Goal: Task Accomplishment & Management: Manage account settings

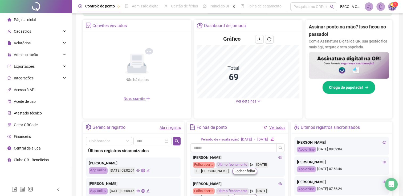
scroll to position [106, 0]
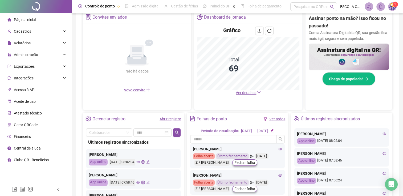
click at [164, 118] on link "Abrir registro" at bounding box center [170, 119] width 22 height 4
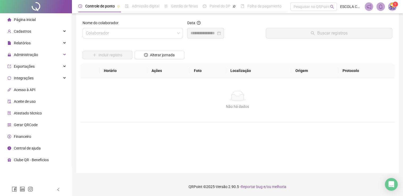
scroll to position [4, 0]
click at [117, 35] on input "search" at bounding box center [130, 33] width 89 height 10
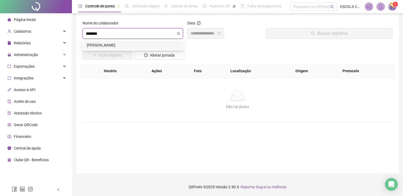
type input "********"
click at [118, 44] on div "[PERSON_NAME]" at bounding box center [133, 45] width 92 height 6
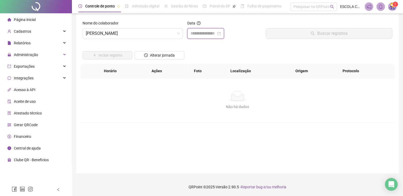
click at [195, 36] on input at bounding box center [203, 33] width 26 height 6
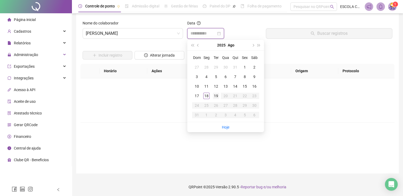
type input "**********"
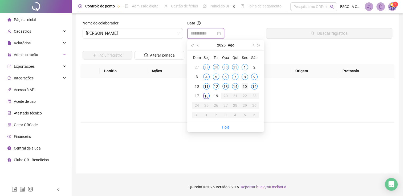
type input "**********"
click at [242, 86] on div "15" at bounding box center [244, 86] width 6 height 6
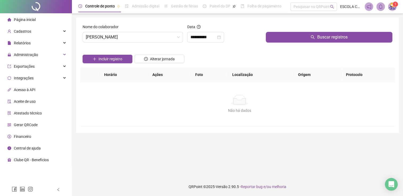
scroll to position [0, 0]
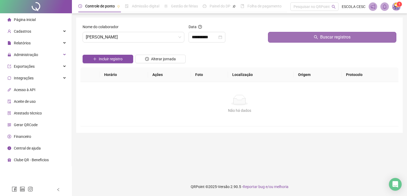
click at [281, 39] on button "Buscar registros" at bounding box center [332, 37] width 128 height 11
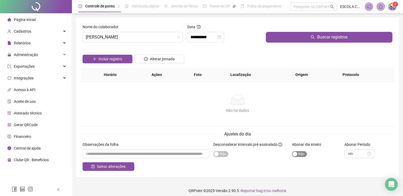
click at [304, 152] on span "Sim Não" at bounding box center [299, 154] width 15 height 6
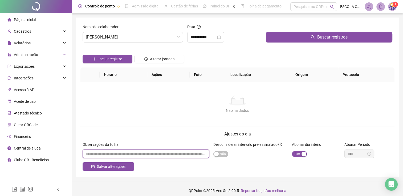
click at [162, 154] on input "textarea" at bounding box center [146, 154] width 126 height 9
type input "*"
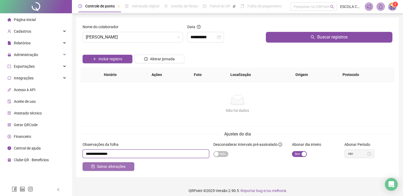
type input "**********"
click at [109, 170] on button "Salvar alterações" at bounding box center [109, 167] width 52 height 9
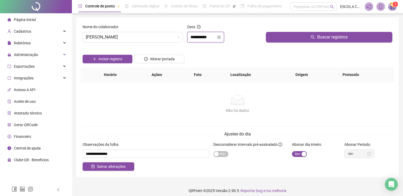
click at [214, 36] on input "**********" at bounding box center [203, 37] width 26 height 6
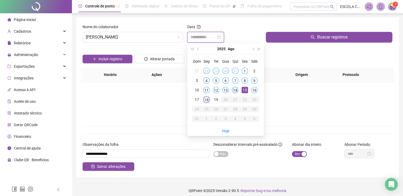
type input "**********"
click at [236, 88] on div "14" at bounding box center [235, 90] width 6 height 6
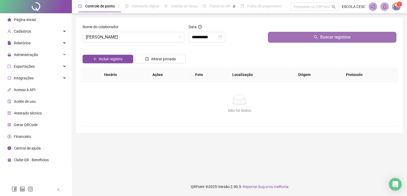
click at [289, 39] on button "Buscar registros" at bounding box center [332, 37] width 128 height 11
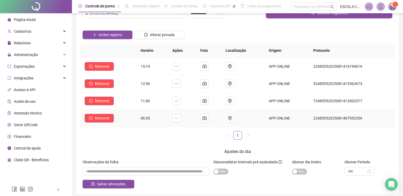
scroll to position [45, 0]
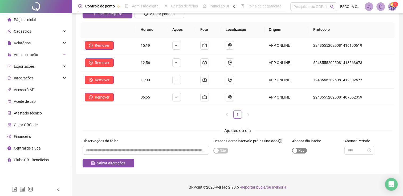
click at [303, 151] on span "Sim Não" at bounding box center [299, 151] width 15 height 6
click at [299, 150] on span "Sim Não" at bounding box center [299, 151] width 15 height 6
click at [353, 150] on input at bounding box center [356, 151] width 19 height 6
click at [347, 95] on div "02" at bounding box center [351, 93] width 13 height 7
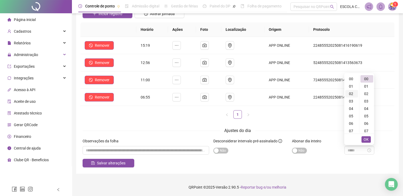
scroll to position [15, 0]
type input "*****"
click at [367, 140] on span "OK" at bounding box center [365, 140] width 5 height 6
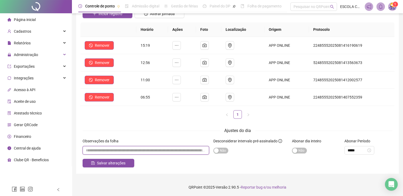
click at [128, 151] on input "textarea" at bounding box center [146, 150] width 126 height 9
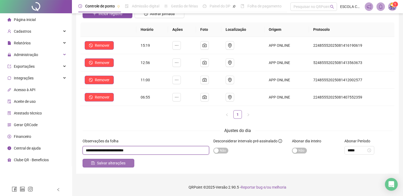
type input "**********"
click at [125, 165] on button "Salvar alterações" at bounding box center [109, 163] width 52 height 9
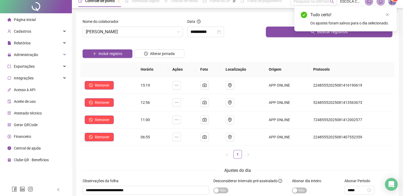
scroll to position [0, 0]
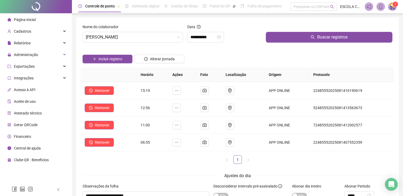
click at [37, 5] on div at bounding box center [36, 6] width 72 height 13
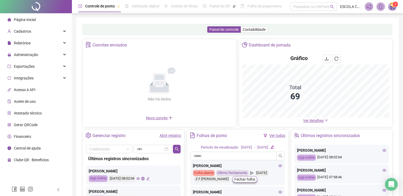
click at [324, 124] on div "Gráfico Total 69 Ver detalhes" at bounding box center [315, 89] width 153 height 76
click at [324, 120] on icon "down" at bounding box center [326, 121] width 4 height 4
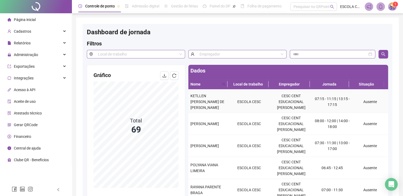
scroll to position [186, 0]
click at [38, 52] on div "Administração" at bounding box center [35, 55] width 69 height 11
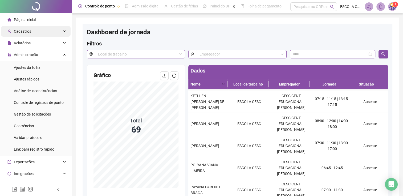
click at [44, 35] on div "Cadastros" at bounding box center [35, 31] width 69 height 11
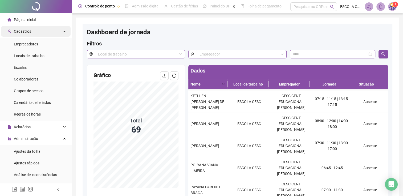
click at [37, 34] on div "Cadastros" at bounding box center [35, 31] width 69 height 11
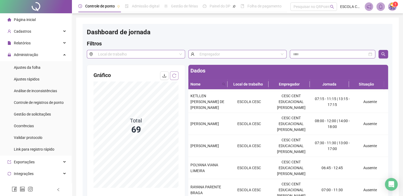
click at [174, 74] on icon "reload" at bounding box center [174, 76] width 4 height 4
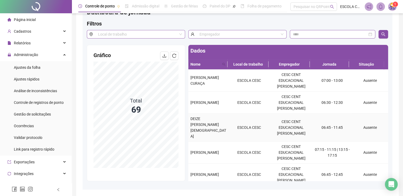
scroll to position [0, 0]
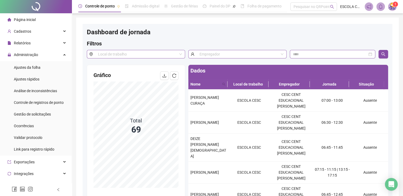
click at [28, 18] on span "Página inicial" at bounding box center [25, 20] width 22 height 4
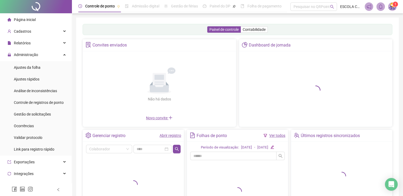
click at [164, 134] on link "Abrir registro" at bounding box center [170, 136] width 22 height 4
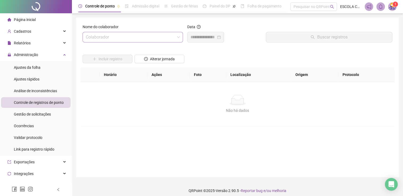
click at [132, 35] on input "search" at bounding box center [130, 37] width 89 height 10
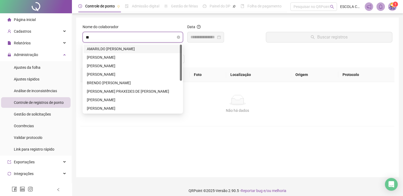
type input "***"
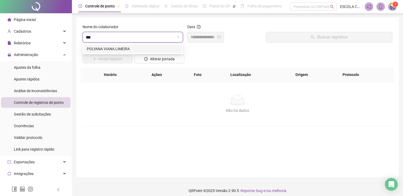
click at [136, 49] on div "POLYANA VIANA LIMEIRA" at bounding box center [133, 49] width 92 height 6
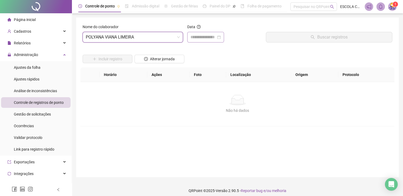
click at [195, 33] on div at bounding box center [205, 37] width 37 height 11
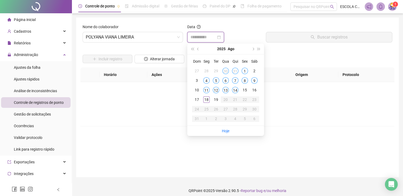
type input "**********"
click at [244, 89] on div "15" at bounding box center [244, 90] width 6 height 6
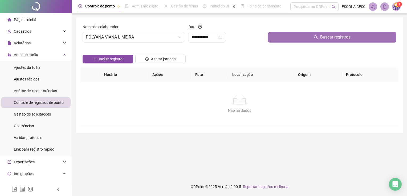
click at [303, 41] on button "Buscar registros" at bounding box center [332, 37] width 128 height 11
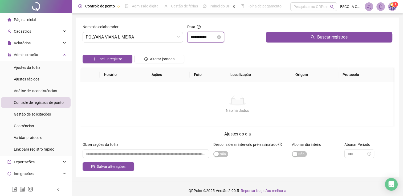
click at [213, 38] on input "**********" at bounding box center [203, 37] width 26 height 6
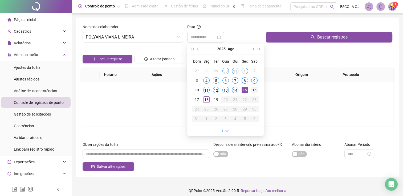
click at [256, 91] on div "16" at bounding box center [254, 90] width 6 height 6
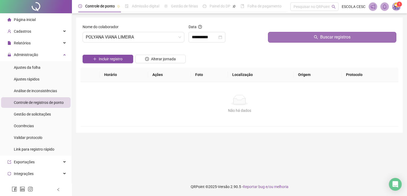
click at [289, 35] on button "Buscar registros" at bounding box center [332, 37] width 128 height 11
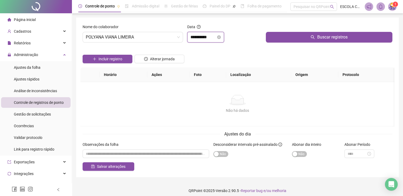
click at [215, 39] on input "**********" at bounding box center [203, 37] width 26 height 6
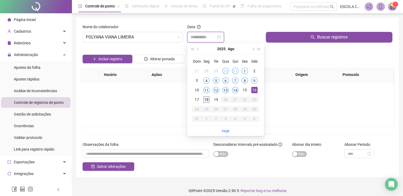
type input "**********"
click at [207, 98] on div "18" at bounding box center [206, 100] width 6 height 6
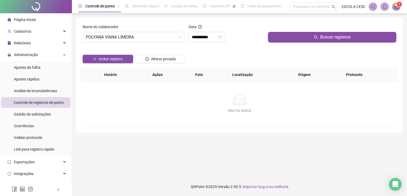
click at [288, 30] on div at bounding box center [332, 28] width 128 height 8
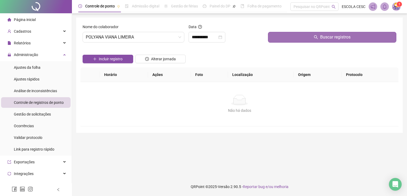
click at [288, 35] on button "Buscar registros" at bounding box center [332, 37] width 128 height 11
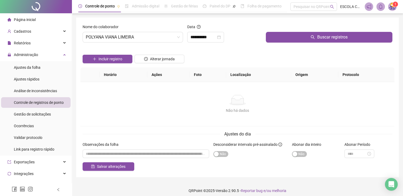
click at [33, 18] on span "Página inicial" at bounding box center [25, 20] width 22 height 4
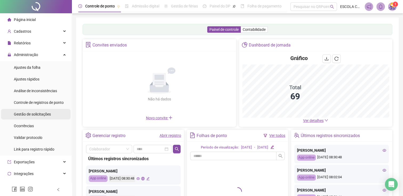
drag, startPoint x: 36, startPoint y: 114, endPoint x: 48, endPoint y: 116, distance: 11.7
click at [36, 114] on span "Gestão de solicitações" at bounding box center [32, 114] width 37 height 4
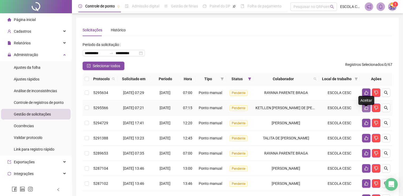
click at [367, 110] on icon "like" at bounding box center [366, 108] width 4 height 4
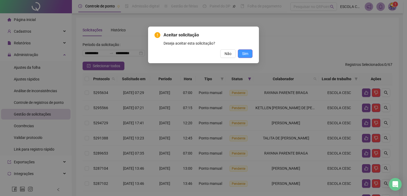
click at [248, 51] on span "Sim" at bounding box center [245, 54] width 6 height 6
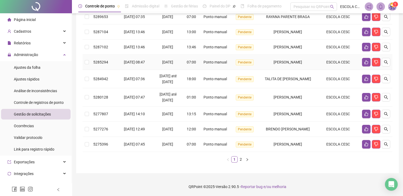
scroll to position [153, 0]
click at [240, 162] on li "2" at bounding box center [240, 159] width 6 height 6
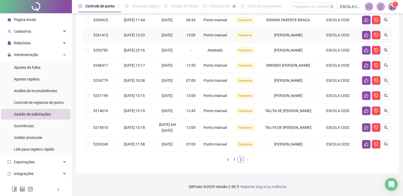
scroll to position [116, 0]
click at [234, 162] on link "1" at bounding box center [234, 160] width 6 height 6
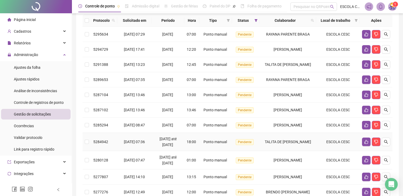
scroll to position [0, 0]
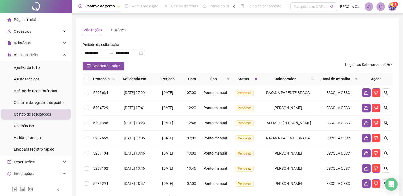
click at [21, 17] on div "Página inicial" at bounding box center [21, 19] width 28 height 11
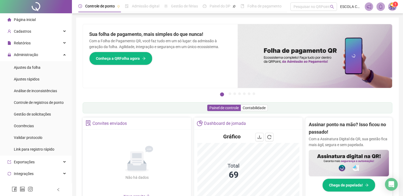
click at [322, 123] on h2 "Assinar ponto na mão? Isso ficou no passado!" at bounding box center [348, 128] width 80 height 15
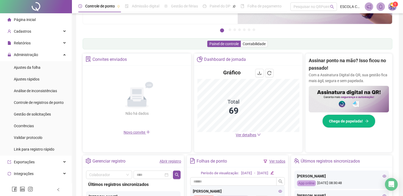
scroll to position [106, 0]
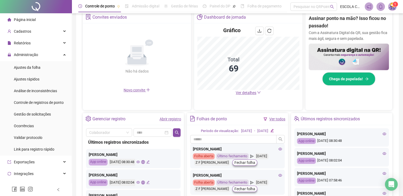
click at [252, 92] on span "Ver detalhes" at bounding box center [246, 93] width 20 height 4
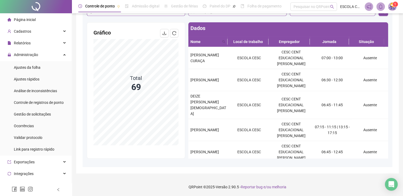
click at [23, 18] on span "Página inicial" at bounding box center [25, 20] width 22 height 4
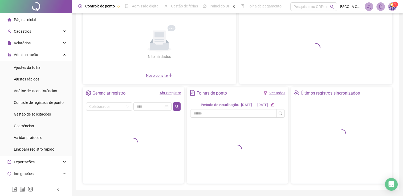
click at [165, 93] on link "Abrir registro" at bounding box center [170, 93] width 22 height 4
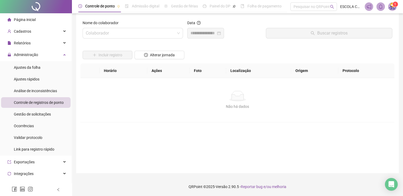
scroll to position [4, 0]
click at [112, 31] on input "search" at bounding box center [130, 33] width 89 height 10
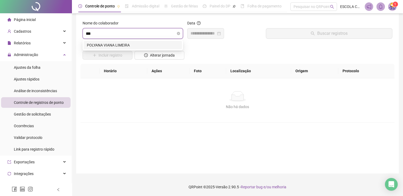
type input "****"
click at [127, 46] on div "POLYANA VIANA LIMEIRA" at bounding box center [133, 45] width 92 height 6
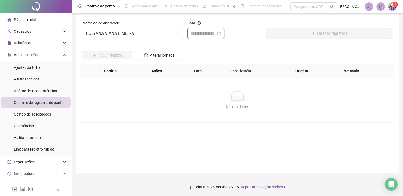
click at [202, 32] on input at bounding box center [203, 33] width 26 height 6
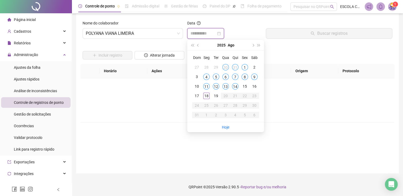
type input "**********"
click at [254, 86] on div "16" at bounding box center [254, 86] width 6 height 6
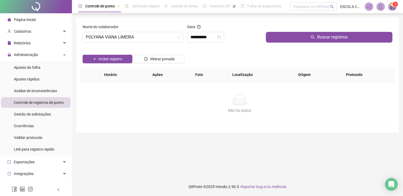
scroll to position [0, 0]
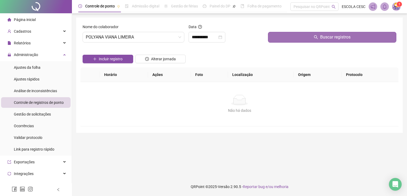
click at [283, 37] on button "Buscar registros" at bounding box center [332, 37] width 128 height 11
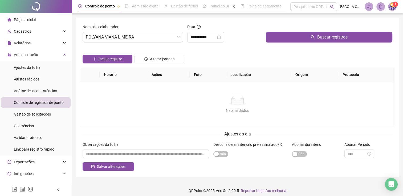
drag, startPoint x: 188, startPoint y: 0, endPoint x: 147, endPoint y: 94, distance: 103.0
click at [168, 99] on div "Não há dados" at bounding box center [237, 100] width 301 height 11
click at [135, 41] on span "POLYANA VIANA LIMEIRA" at bounding box center [133, 37] width 94 height 10
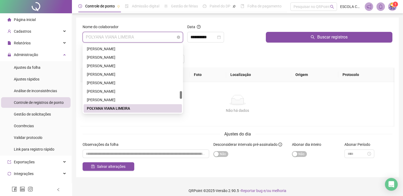
type input "*"
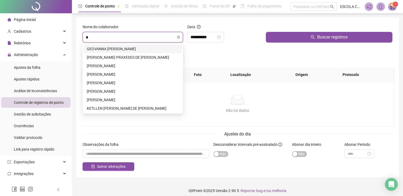
scroll to position [0, 0]
click at [106, 106] on div "KETLLEN [PERSON_NAME] DE [PERSON_NAME]" at bounding box center [133, 109] width 92 height 6
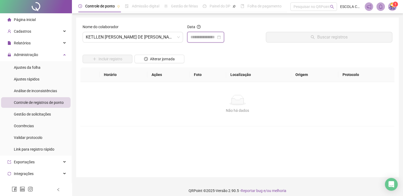
click at [197, 37] on input at bounding box center [203, 37] width 26 height 6
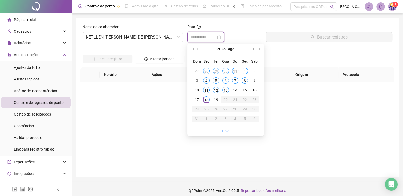
type input "**********"
click at [236, 90] on div "14" at bounding box center [235, 90] width 6 height 6
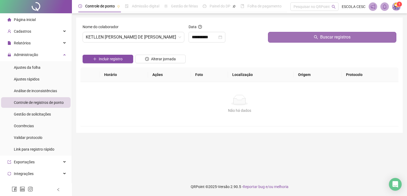
click at [279, 41] on button "Buscar registros" at bounding box center [332, 37] width 128 height 11
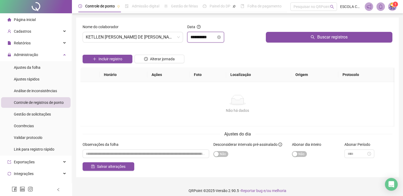
click at [216, 36] on input "**********" at bounding box center [203, 37] width 26 height 6
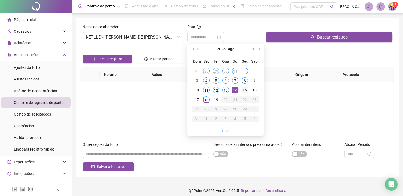
click at [244, 91] on div "15" at bounding box center [244, 90] width 6 height 6
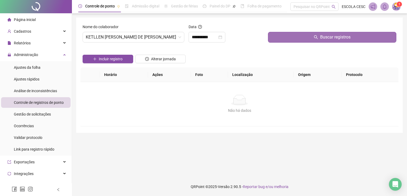
click at [276, 32] on button "Buscar registros" at bounding box center [332, 37] width 128 height 11
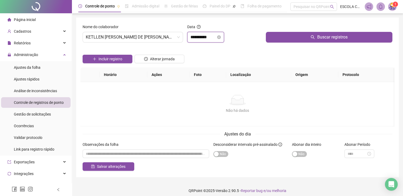
click at [213, 37] on input "**********" at bounding box center [203, 37] width 26 height 6
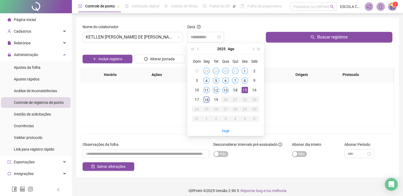
click at [234, 88] on div "14" at bounding box center [235, 90] width 6 height 6
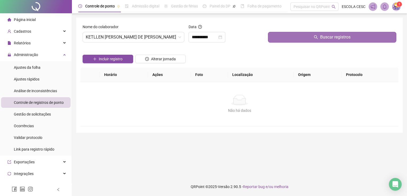
click at [289, 35] on button "Buscar registros" at bounding box center [332, 37] width 128 height 11
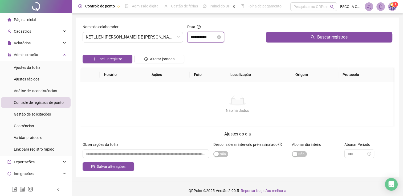
click at [216, 38] on input "**********" at bounding box center [203, 37] width 26 height 6
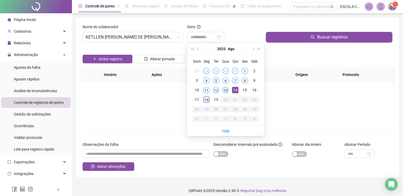
click at [224, 89] on div "13" at bounding box center [225, 90] width 6 height 6
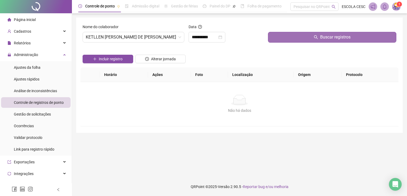
click at [289, 38] on button "Buscar registros" at bounding box center [332, 37] width 128 height 11
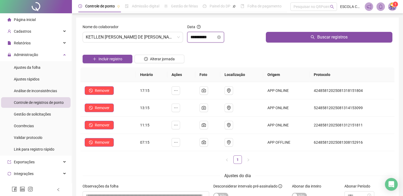
click at [216, 36] on input "**********" at bounding box center [203, 37] width 26 height 6
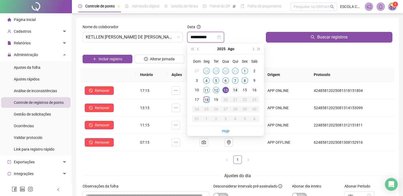
type input "**********"
click at [233, 91] on div "14" at bounding box center [235, 90] width 6 height 6
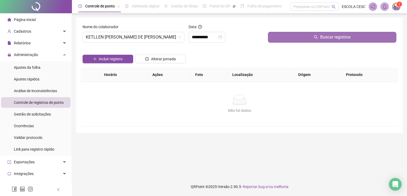
click at [281, 38] on button "Buscar registros" at bounding box center [332, 37] width 128 height 11
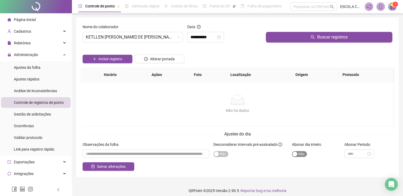
click at [298, 153] on span "Sim Não" at bounding box center [299, 154] width 15 height 6
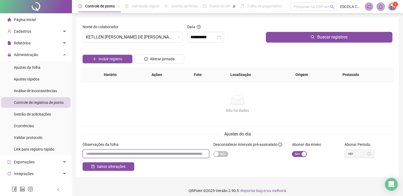
click at [136, 155] on input "textarea" at bounding box center [146, 154] width 126 height 9
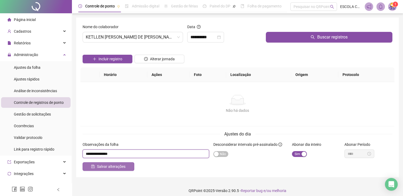
type input "**********"
click at [123, 167] on span "Salvar alterações" at bounding box center [111, 167] width 28 height 6
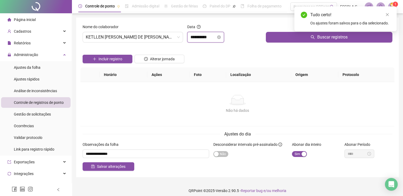
click at [214, 40] on input "**********" at bounding box center [203, 37] width 26 height 6
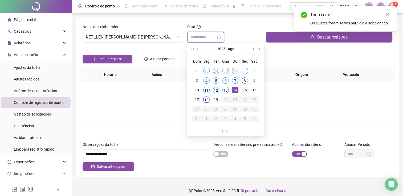
type input "**********"
click at [241, 89] on div "15" at bounding box center [244, 90] width 6 height 6
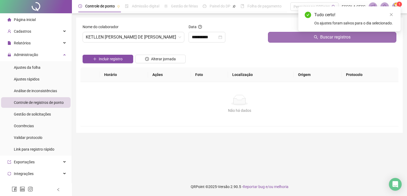
click at [278, 35] on button "Buscar registros" at bounding box center [332, 37] width 128 height 11
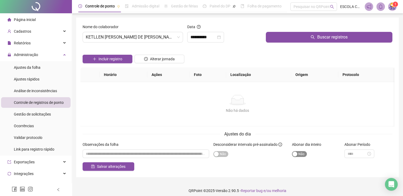
click at [296, 152] on div "button" at bounding box center [294, 154] width 5 height 5
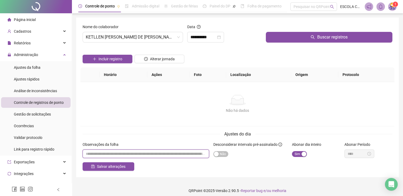
click at [108, 154] on input "textarea" at bounding box center [146, 154] width 126 height 9
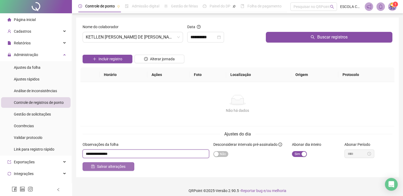
type input "**********"
click at [111, 167] on span "Salvar alterações" at bounding box center [111, 167] width 28 height 6
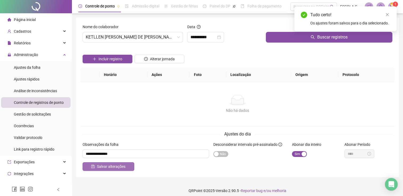
drag, startPoint x: 109, startPoint y: 168, endPoint x: 106, endPoint y: 166, distance: 2.8
click at [109, 168] on span "Salvar alterações" at bounding box center [111, 167] width 28 height 6
click at [32, 9] on div at bounding box center [36, 6] width 72 height 13
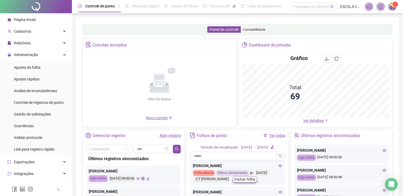
click at [312, 120] on div "Convites enviados Não há dados Não há dados Novo convite Dashboard de jornada G…" at bounding box center [238, 83] width 310 height 88
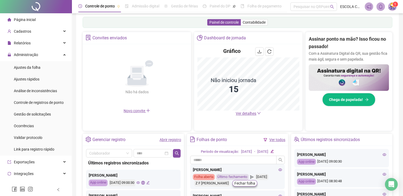
scroll to position [106, 0]
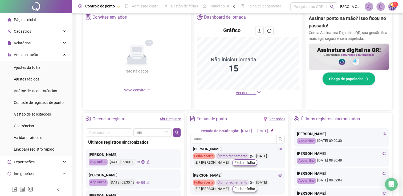
click at [255, 92] on span "Ver detalhes" at bounding box center [246, 93] width 20 height 4
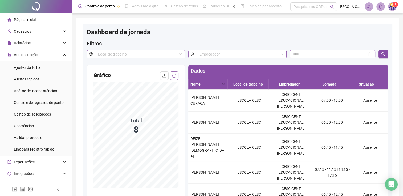
click at [175, 77] on icon "reload" at bounding box center [174, 76] width 4 height 4
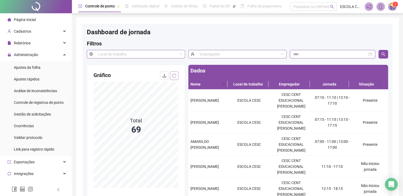
click at [172, 75] on icon "reload" at bounding box center [174, 76] width 4 height 4
click at [176, 78] on icon "reload" at bounding box center [174, 76] width 4 height 4
